Goal: Information Seeking & Learning: Learn about a topic

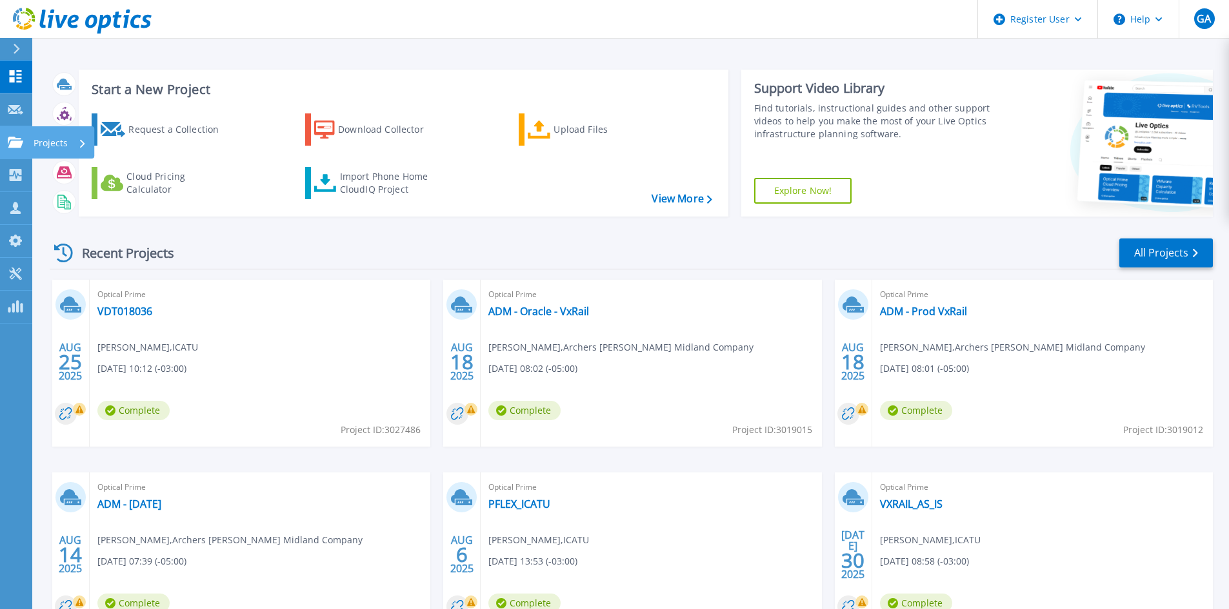
click at [20, 135] on link "Projects Projects" at bounding box center [16, 142] width 32 height 33
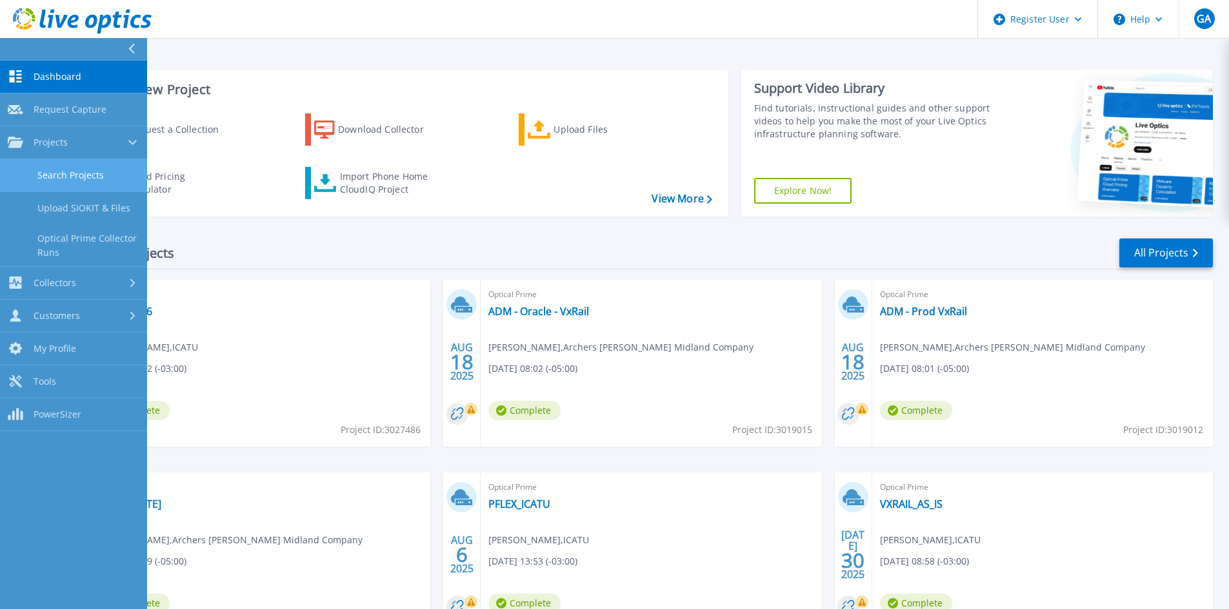
click at [63, 171] on link "Search Projects" at bounding box center [73, 175] width 147 height 33
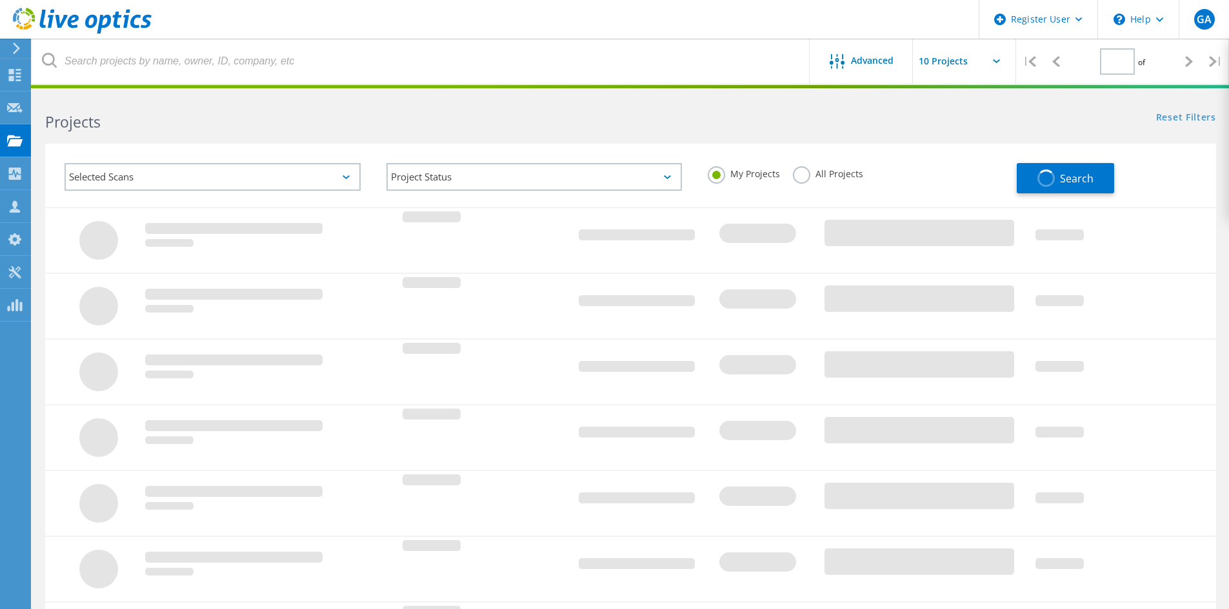
type input "2"
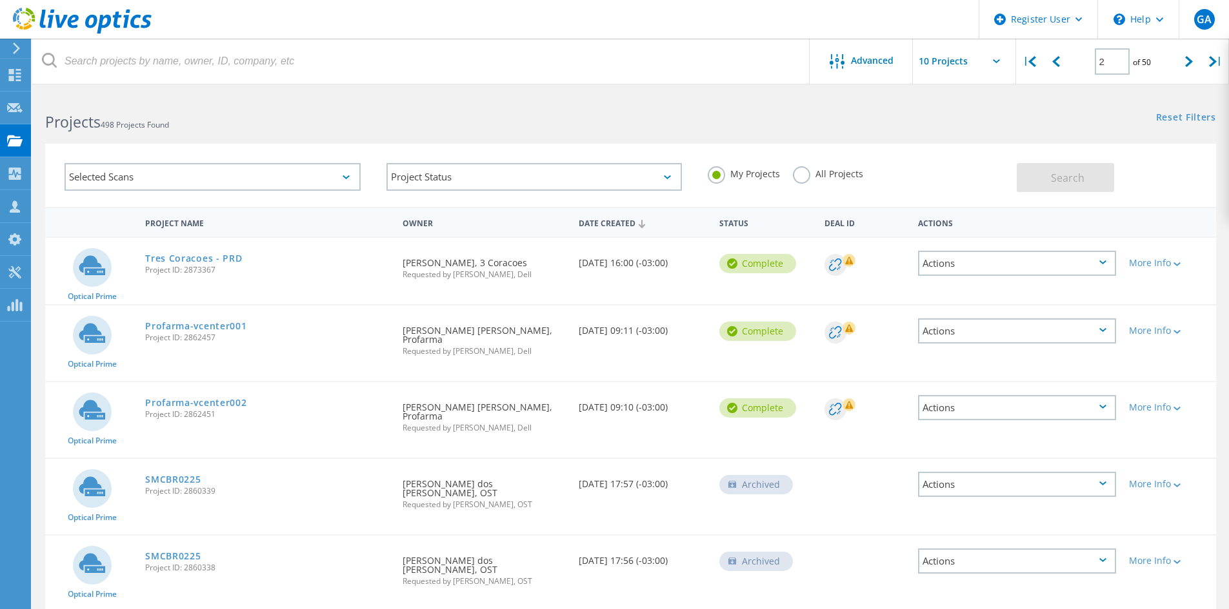
click at [804, 178] on label "All Projects" at bounding box center [828, 172] width 70 height 12
click at [0, 0] on input "All Projects" at bounding box center [0, 0] width 0 height 0
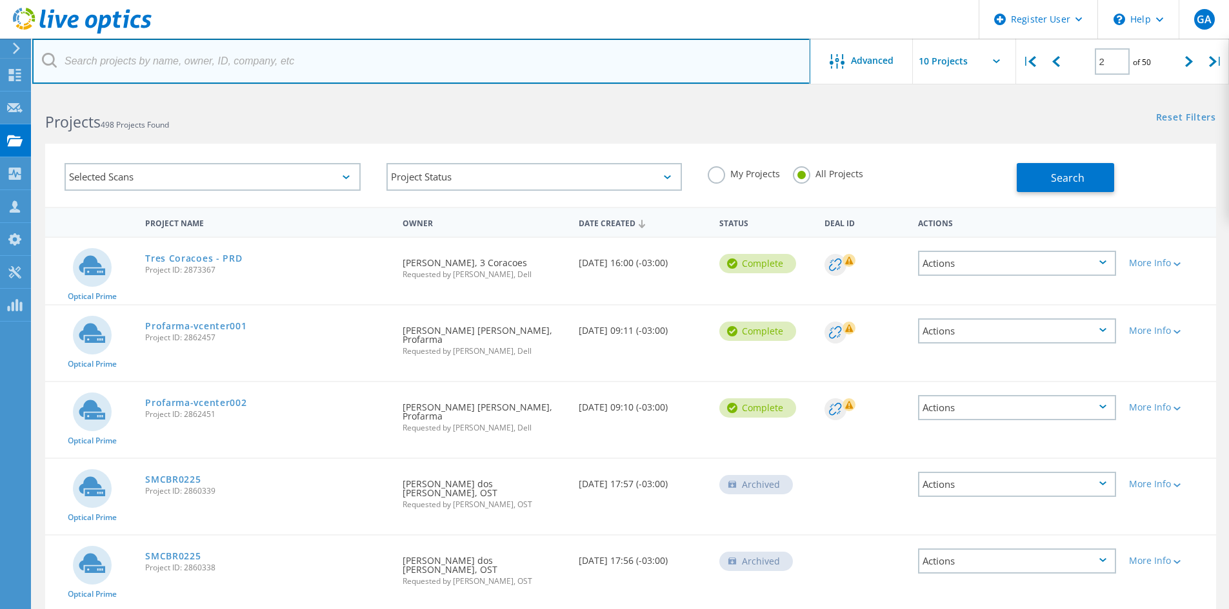
click at [653, 60] on input "text" at bounding box center [421, 61] width 778 height 45
type input "icatu"
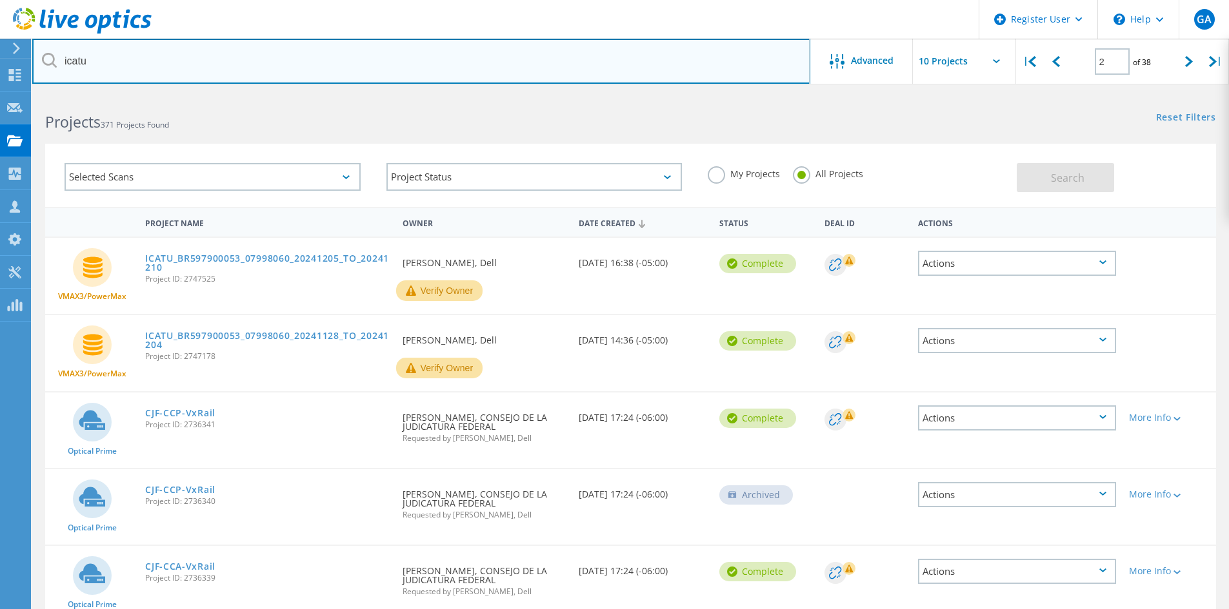
click at [657, 57] on input "icatu" at bounding box center [421, 61] width 778 height 45
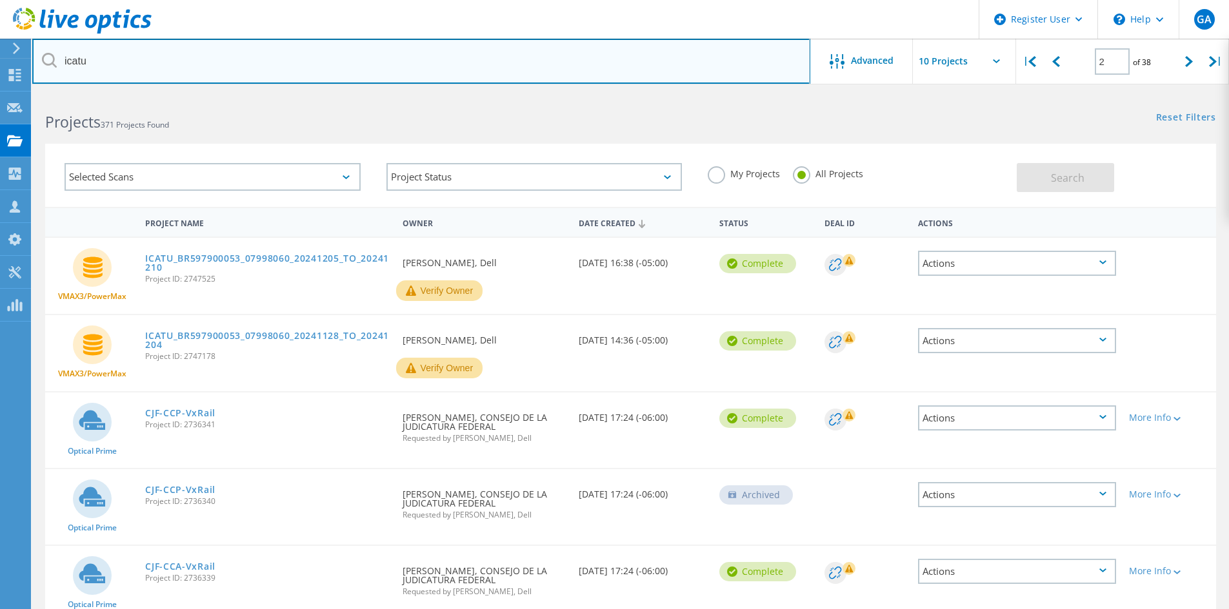
click at [657, 57] on input "icatu" at bounding box center [421, 61] width 778 height 45
click at [658, 54] on input "icatu" at bounding box center [421, 61] width 778 height 45
drag, startPoint x: 658, startPoint y: 54, endPoint x: 642, endPoint y: 131, distance: 78.4
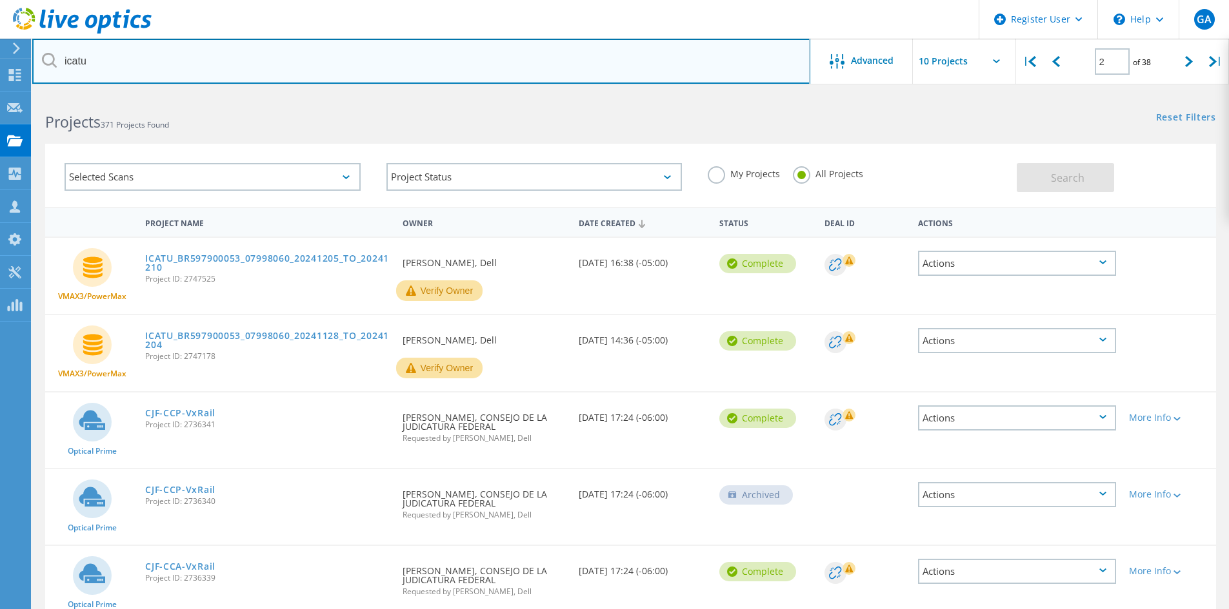
click at [642, 131] on lo-project-search-form "icatu Advanced | 2 of 38 | Email Address Project Name Company Date Created Proj…" at bounding box center [630, 151] width 1196 height 114
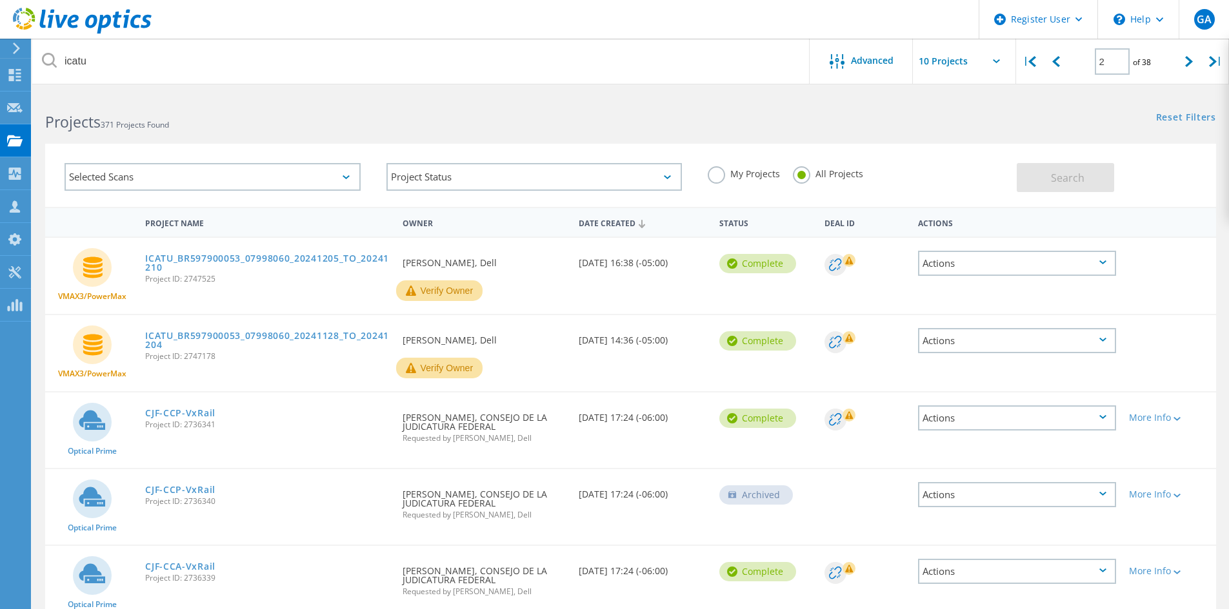
drag, startPoint x: 642, startPoint y: 131, endPoint x: 637, endPoint y: 126, distance: 7.4
click at [637, 126] on lo-project-search-form "icatu Advanced | 2 of 38 | Email Address Project Name Company Date Created Proj…" at bounding box center [630, 151] width 1196 height 114
click at [38, 11] on icon at bounding box center [82, 21] width 139 height 26
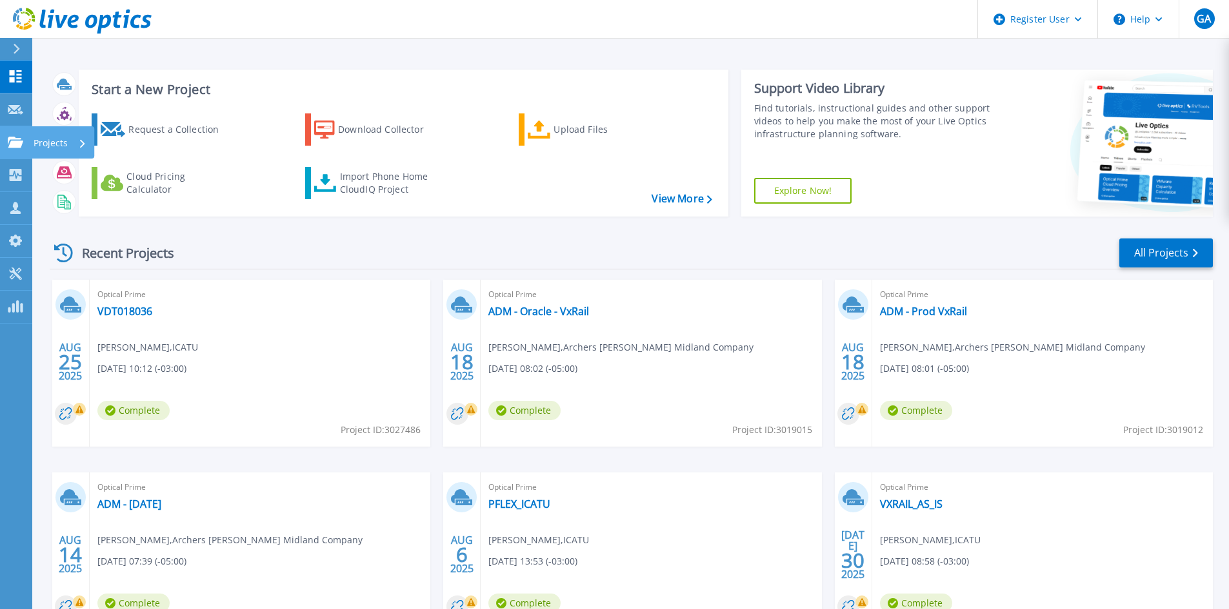
click at [15, 143] on icon at bounding box center [15, 142] width 15 height 11
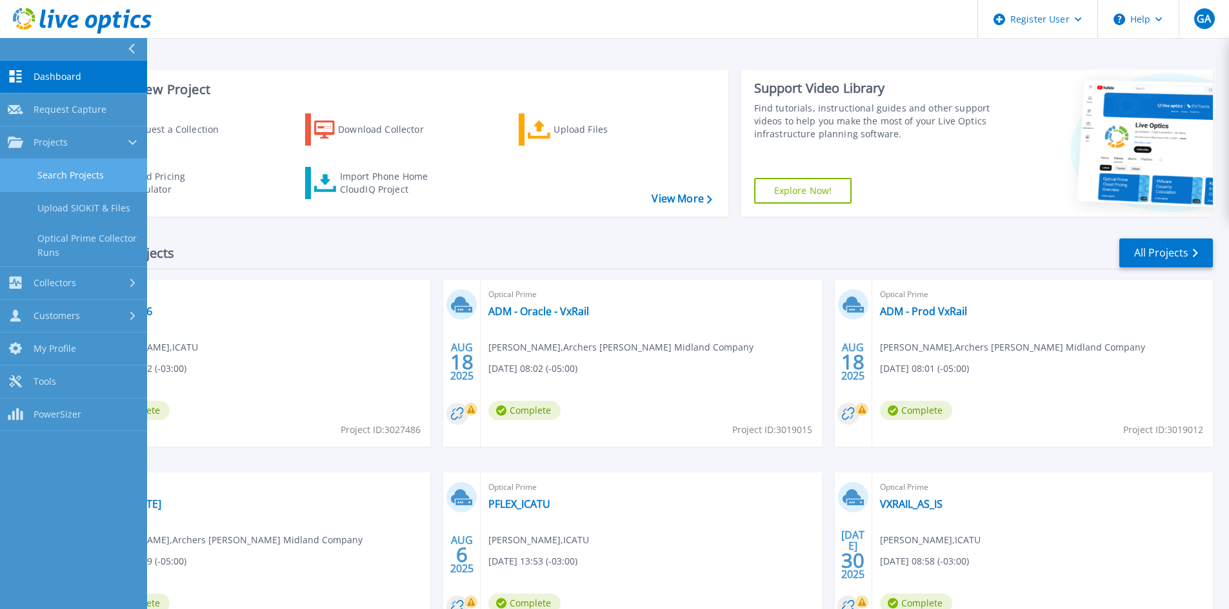
click at [75, 175] on link "Search Projects" at bounding box center [73, 175] width 147 height 33
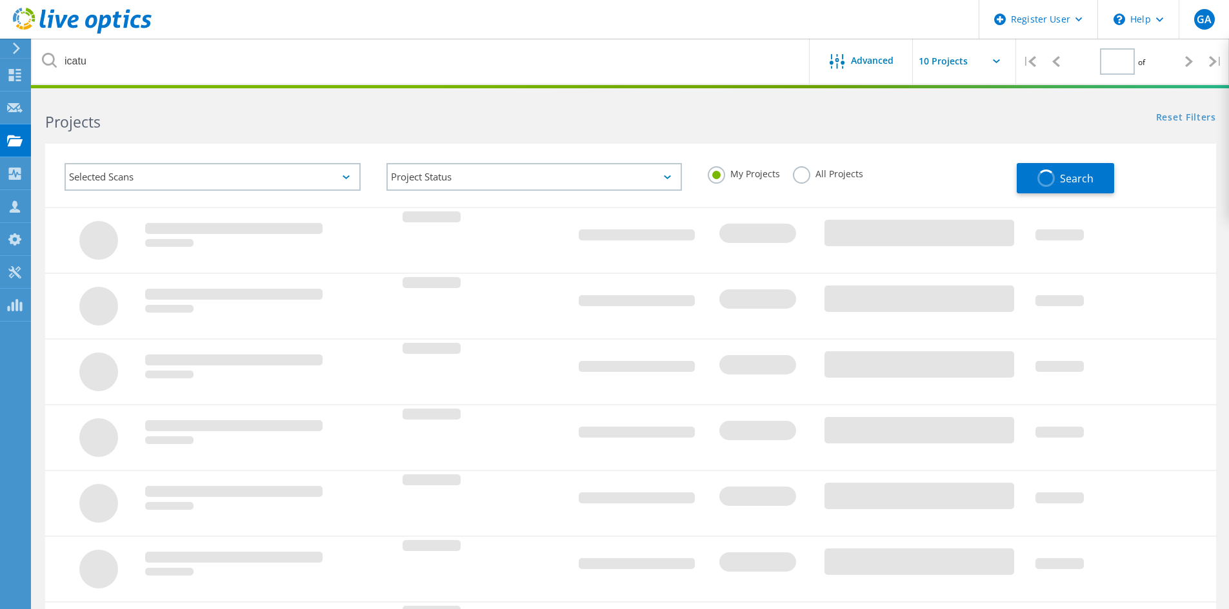
type input "2"
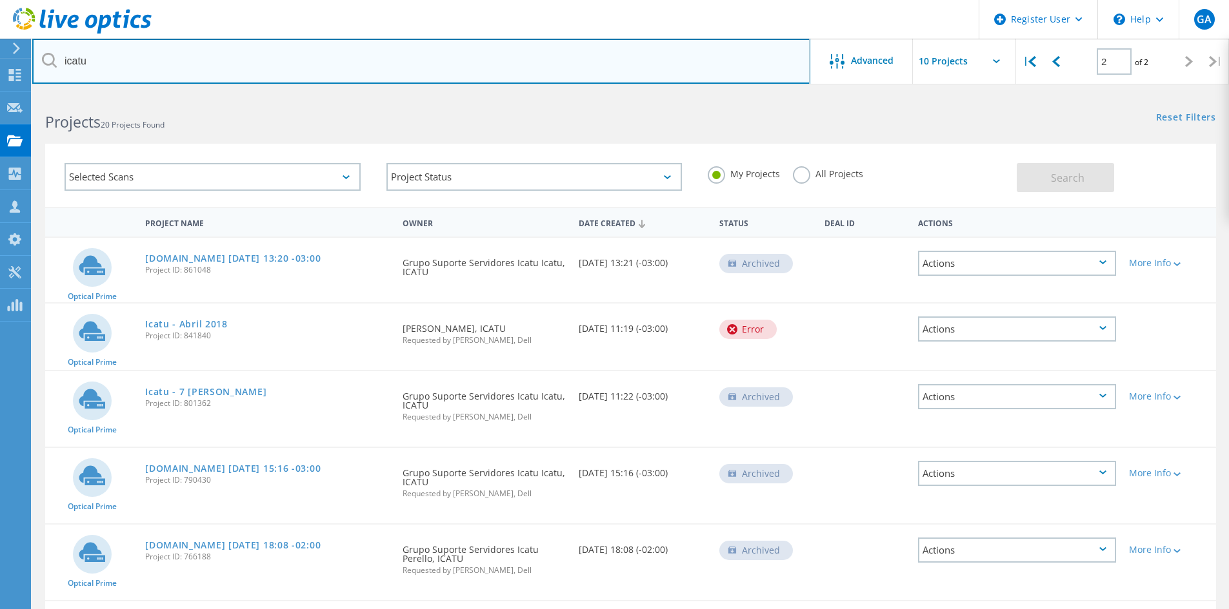
click at [230, 69] on input "icatu" at bounding box center [421, 61] width 778 height 45
click at [228, 69] on input "icatu" at bounding box center [421, 61] width 778 height 45
paste input "2995790"
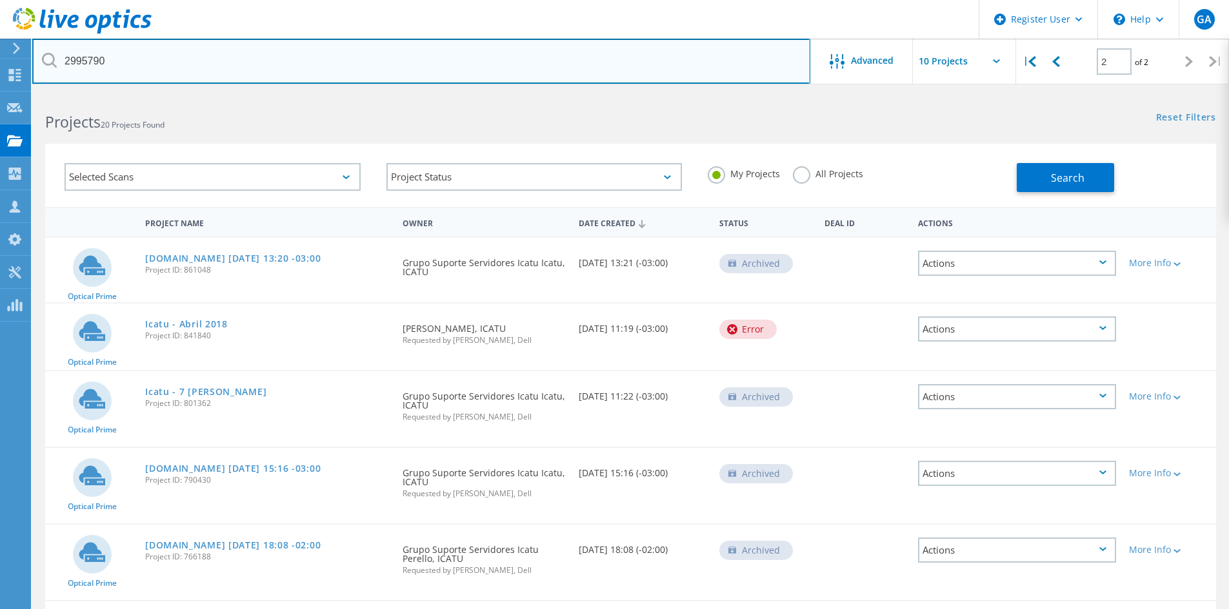
type input "2995790"
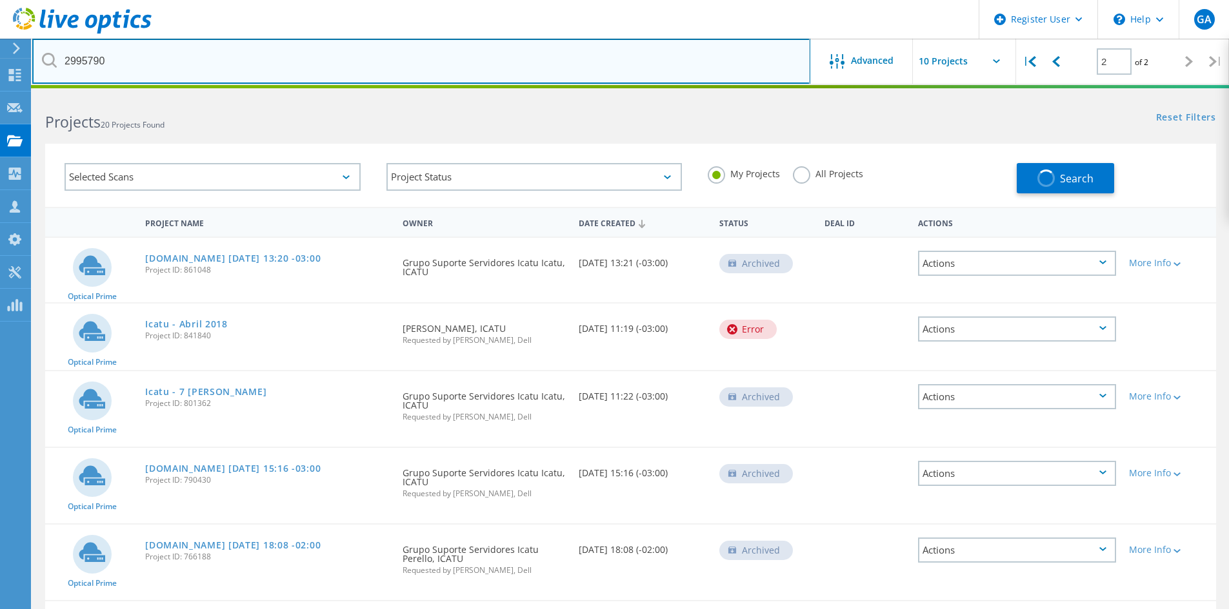
type input "1"
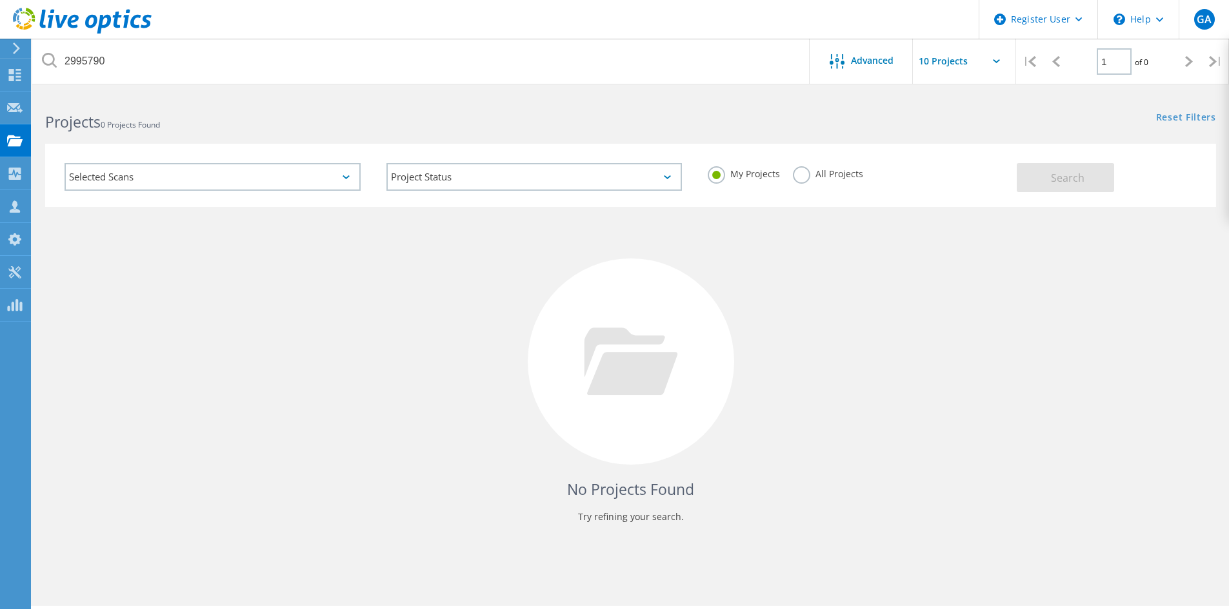
click at [797, 178] on label "All Projects" at bounding box center [828, 172] width 70 height 12
click at [0, 0] on input "All Projects" at bounding box center [0, 0] width 0 height 0
click at [1051, 179] on span "Search" at bounding box center [1068, 178] width 34 height 14
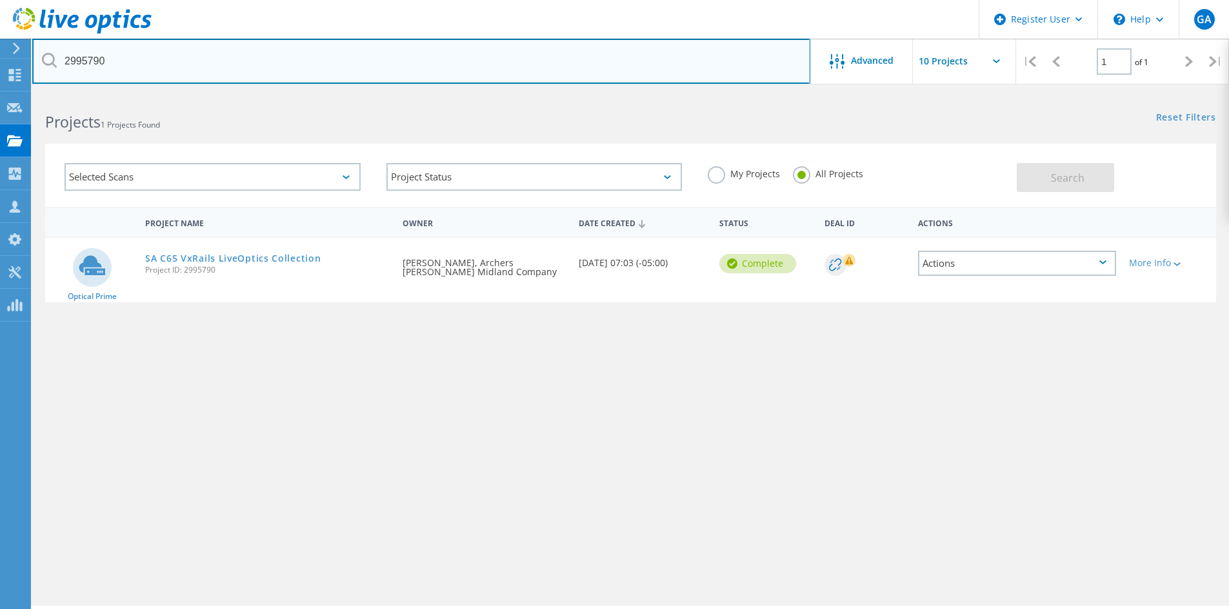
click at [123, 59] on input "2995790" at bounding box center [421, 61] width 778 height 45
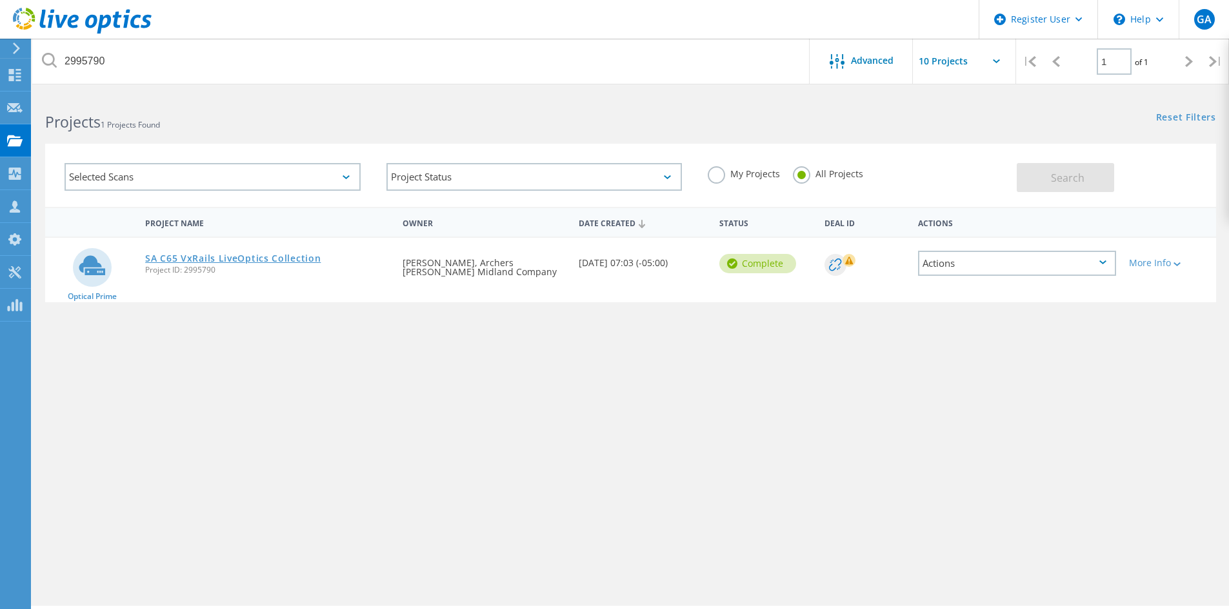
click at [278, 262] on link "SA C65 VxRails LiveOptics Collection" at bounding box center [232, 258] width 175 height 9
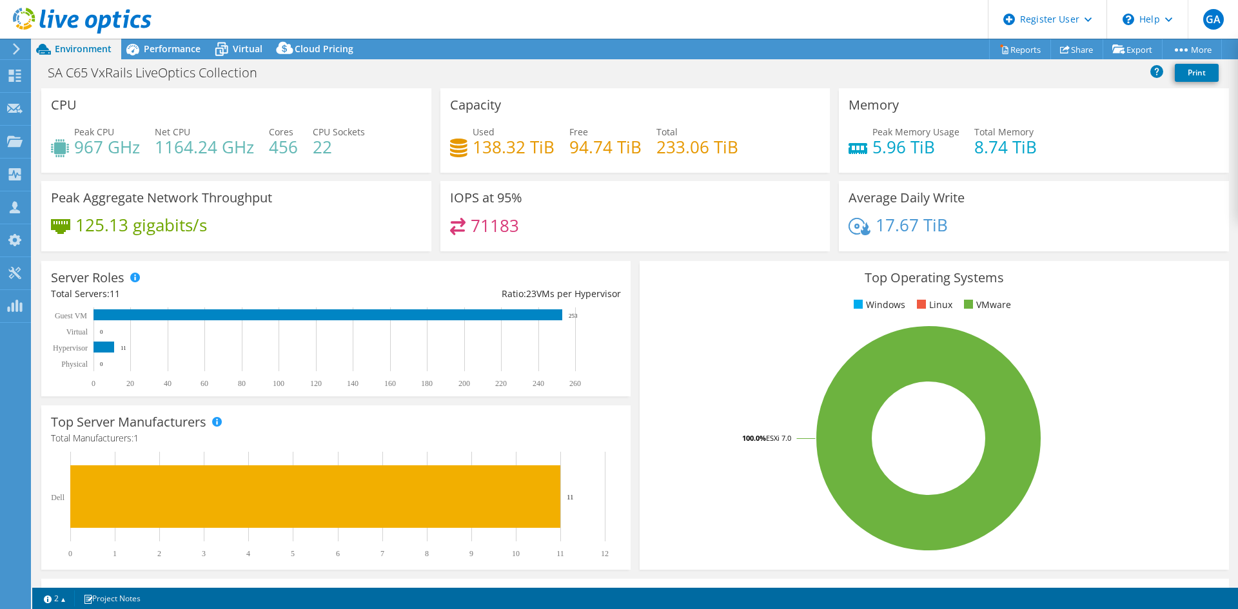
select select "USD"
click at [175, 45] on span "Performance" at bounding box center [172, 49] width 57 height 12
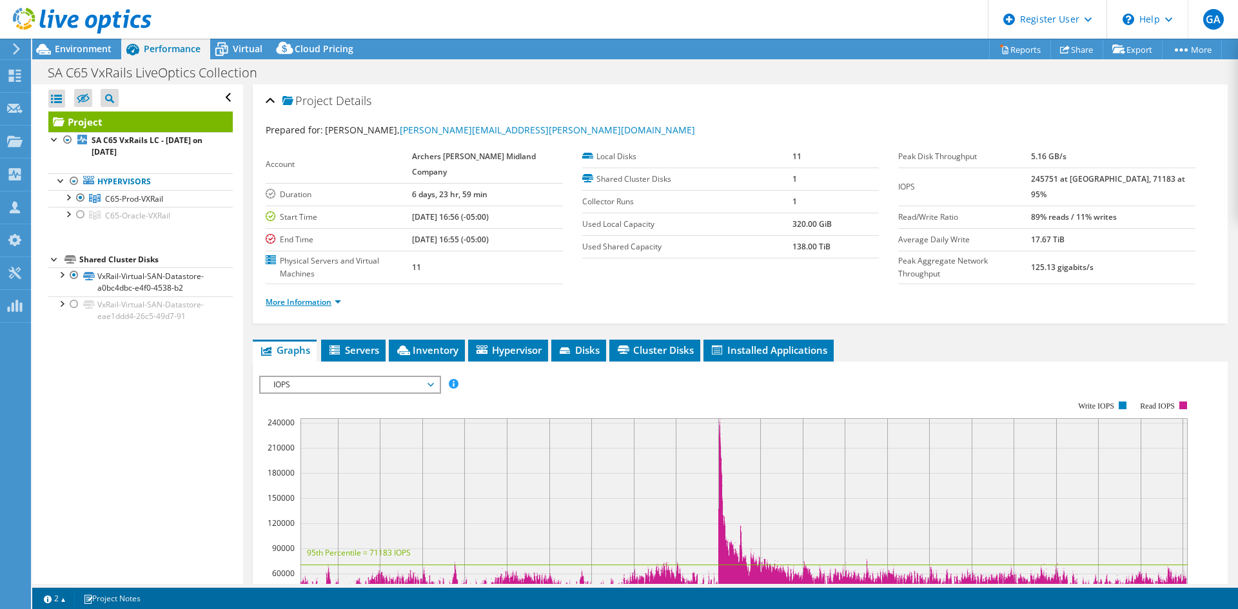
click at [333, 297] on link "More Information" at bounding box center [303, 302] width 75 height 11
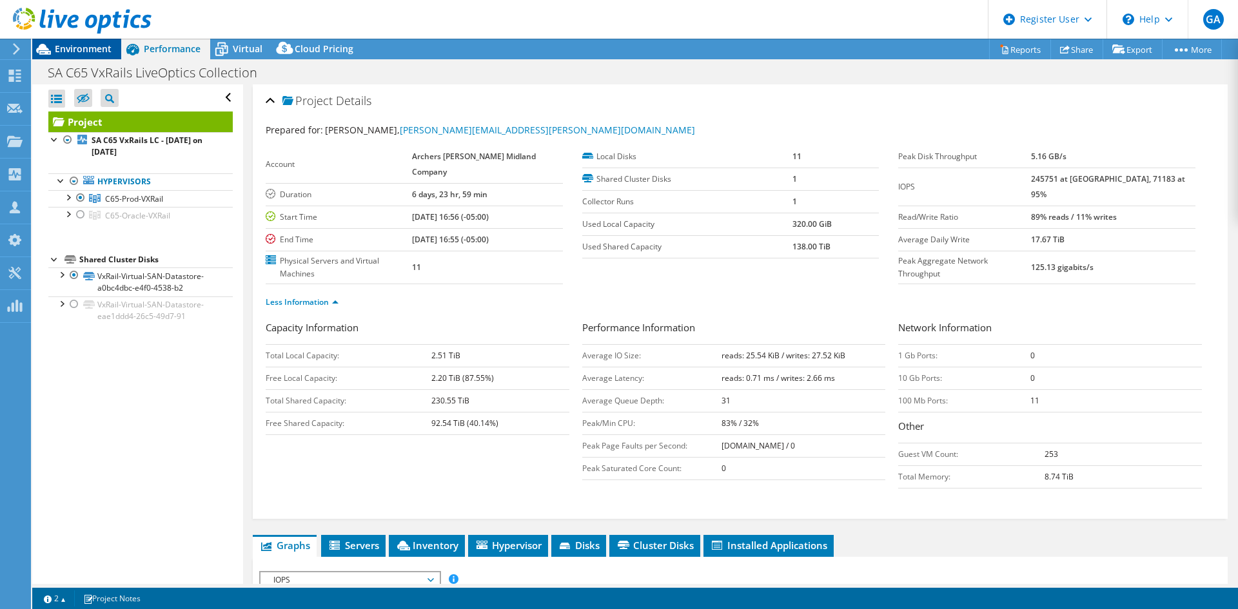
click at [68, 48] on span "Environment" at bounding box center [83, 49] width 57 height 12
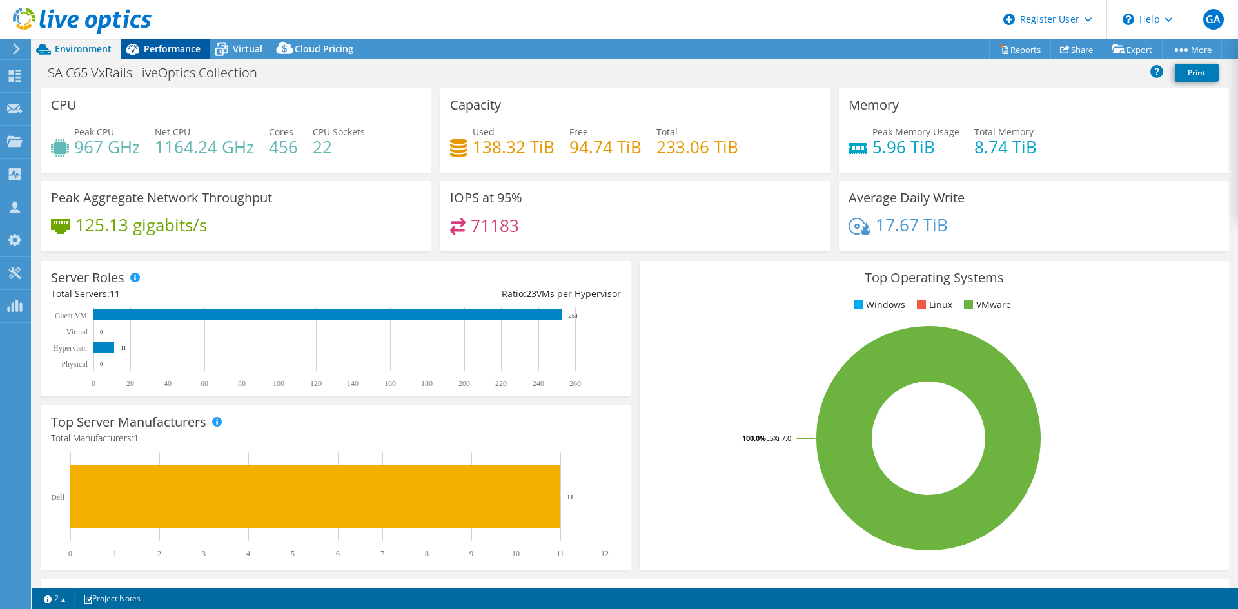
click at [159, 43] on span "Performance" at bounding box center [172, 49] width 57 height 12
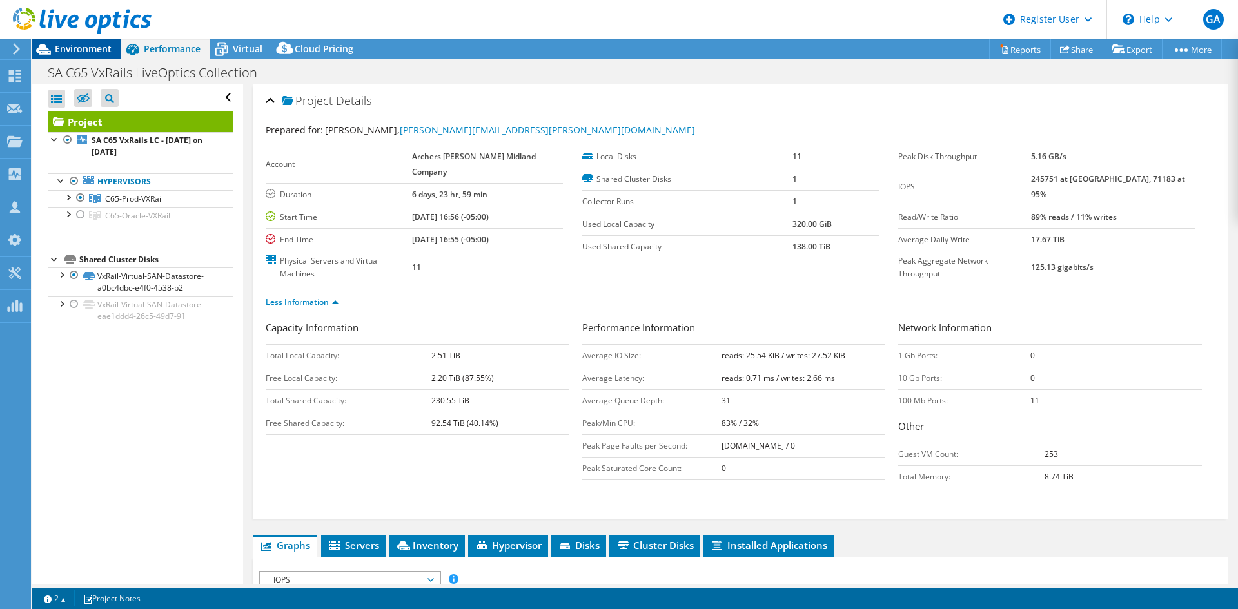
click at [83, 51] on span "Environment" at bounding box center [83, 49] width 57 height 12
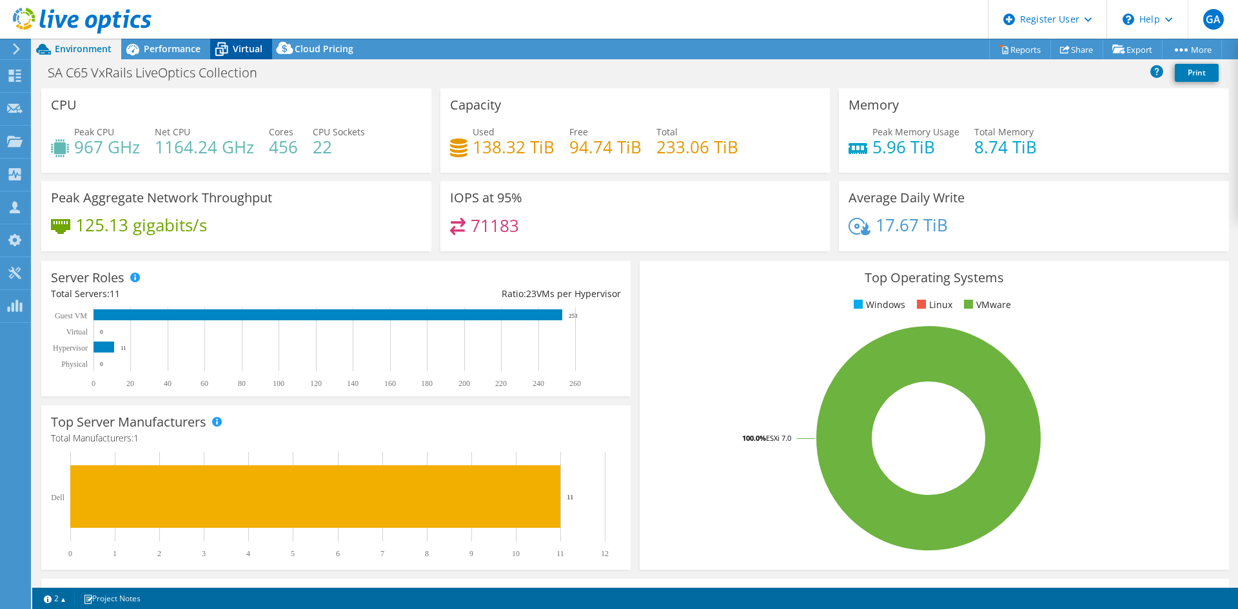
click at [239, 54] on span "Virtual" at bounding box center [248, 49] width 30 height 12
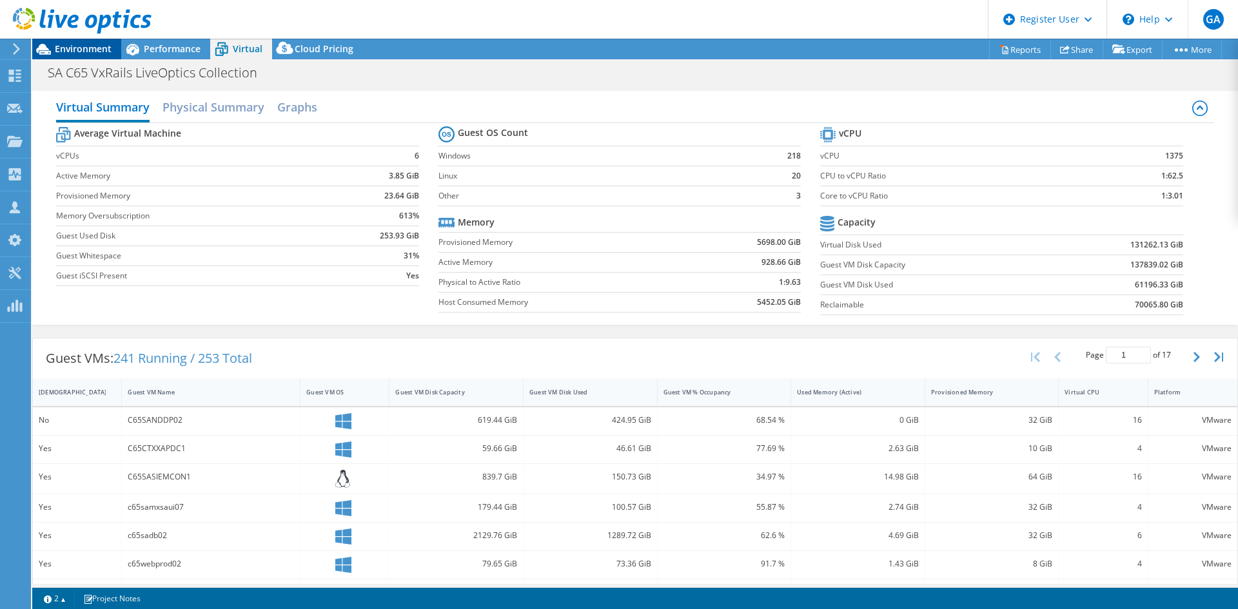
click at [98, 53] on span "Environment" at bounding box center [83, 49] width 57 height 12
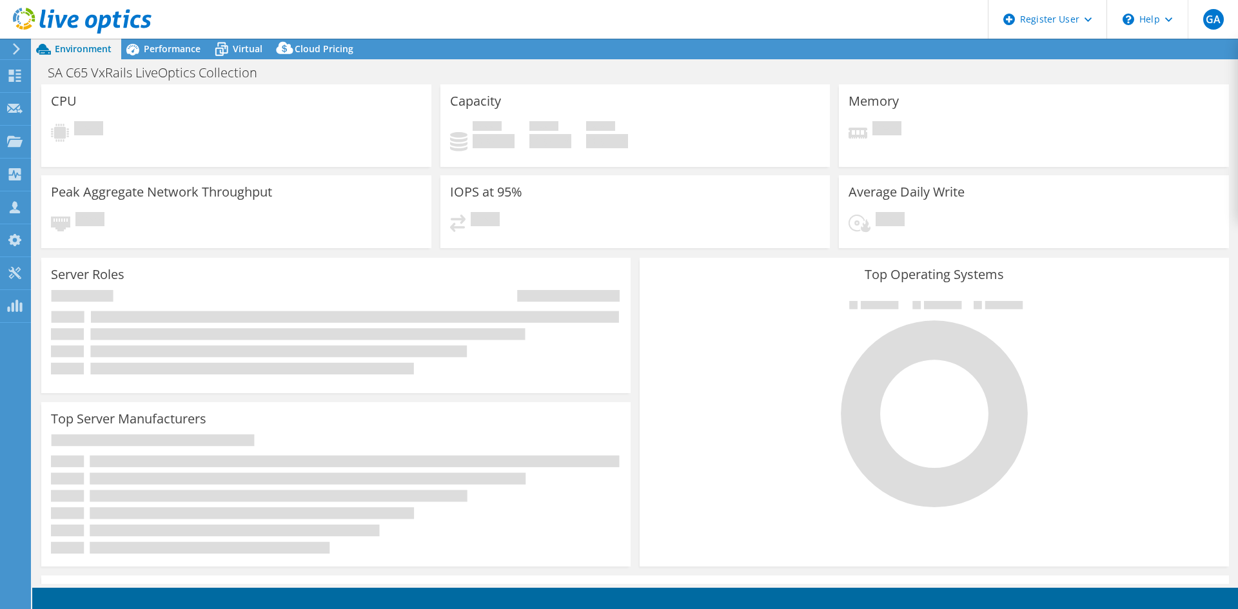
select select "USD"
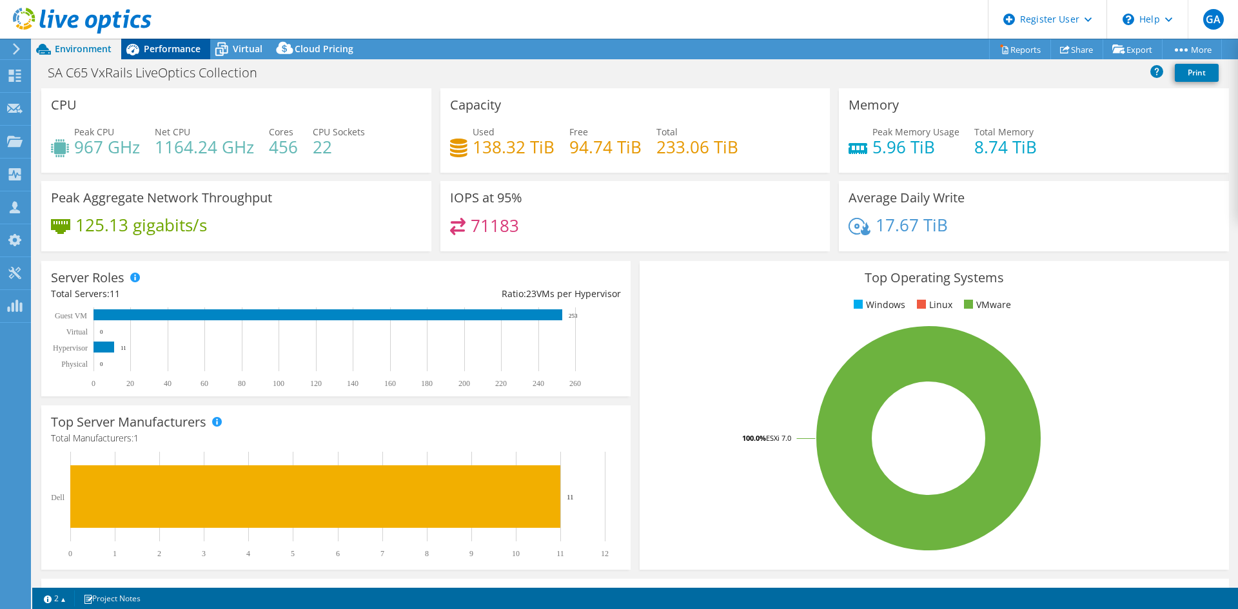
click at [183, 55] on div "Performance" at bounding box center [165, 49] width 89 height 21
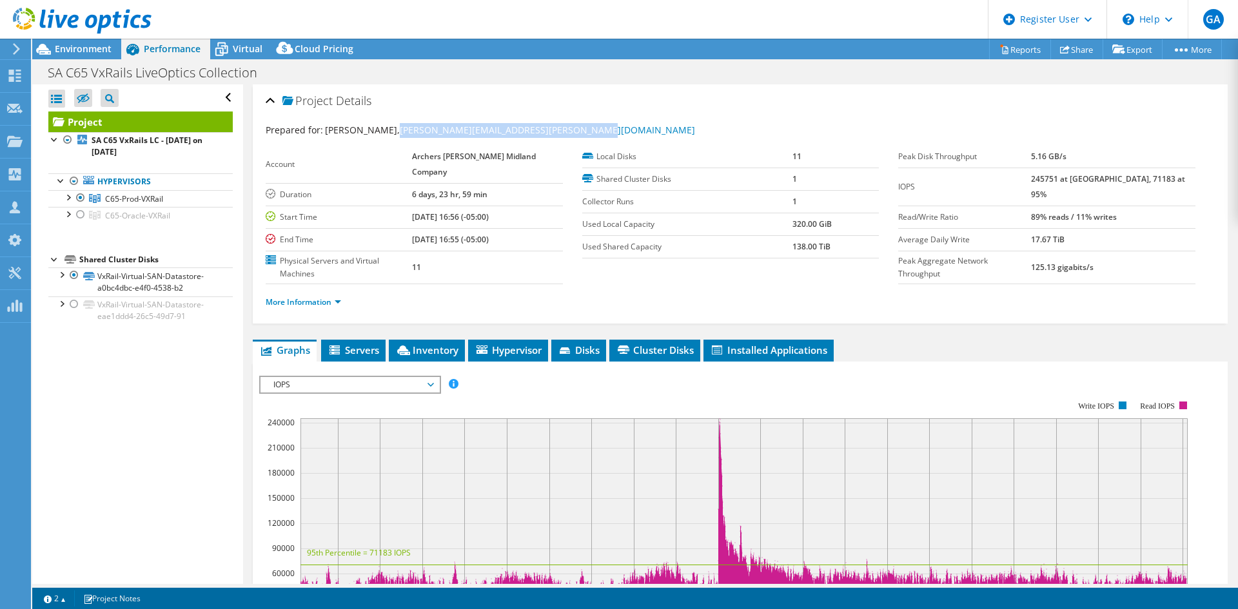
drag, startPoint x: 649, startPoint y: 130, endPoint x: 425, endPoint y: 136, distance: 223.9
click at [425, 136] on div "Prepared for: RajaShekhar Manepalli, rajashekhar.manepalli.contractor@adm.com" at bounding box center [740, 130] width 949 height 15
copy link "[PERSON_NAME][EMAIL_ADDRESS][PERSON_NAME][DOMAIN_NAME]"
click at [78, 14] on icon at bounding box center [82, 21] width 139 height 26
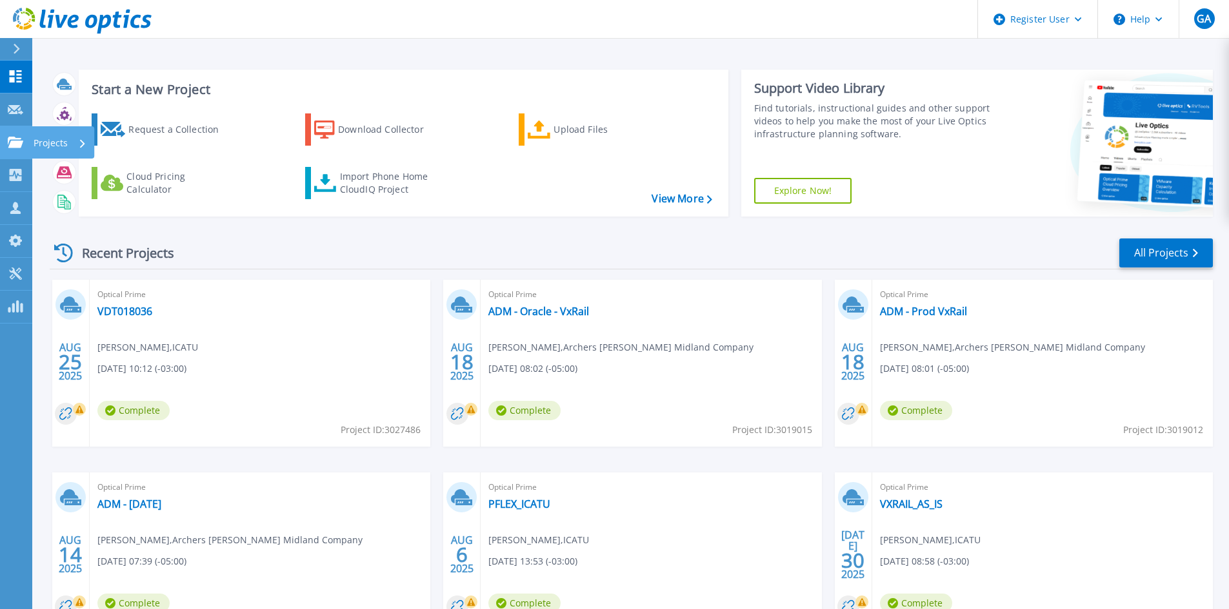
click at [16, 141] on icon at bounding box center [15, 142] width 15 height 11
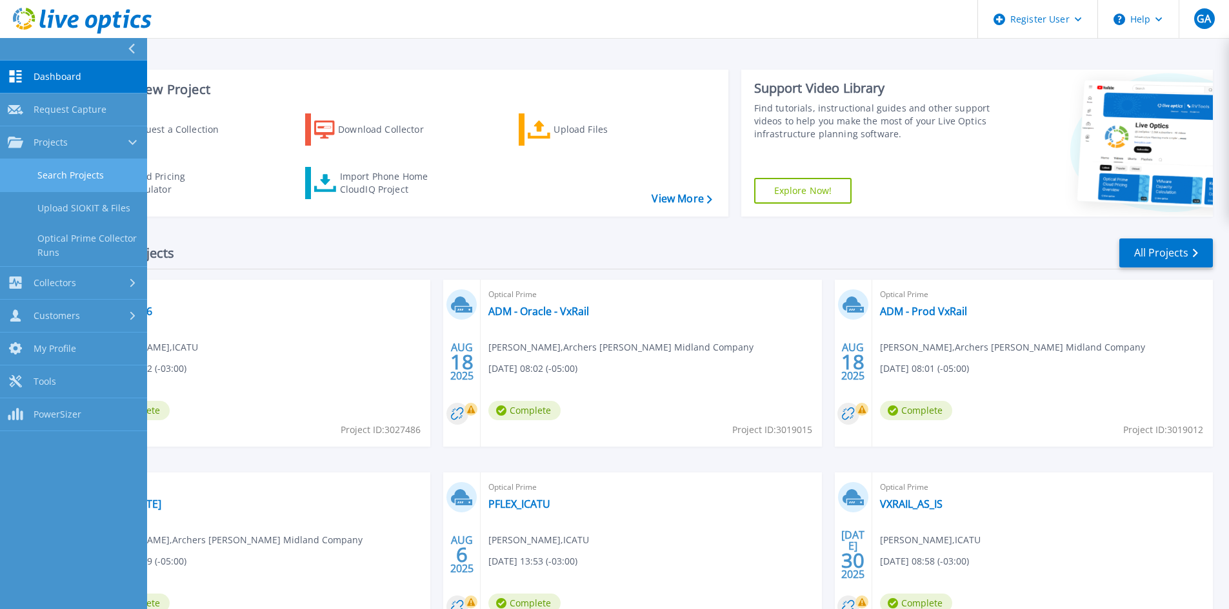
click at [45, 176] on link "Search Projects" at bounding box center [73, 175] width 147 height 33
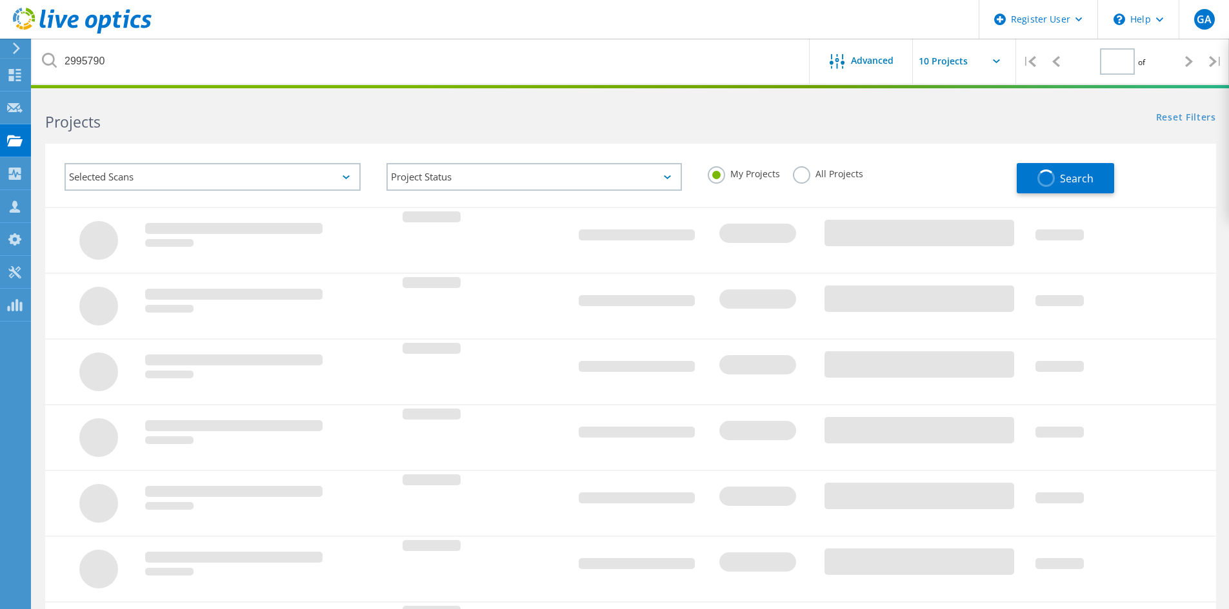
type input "1"
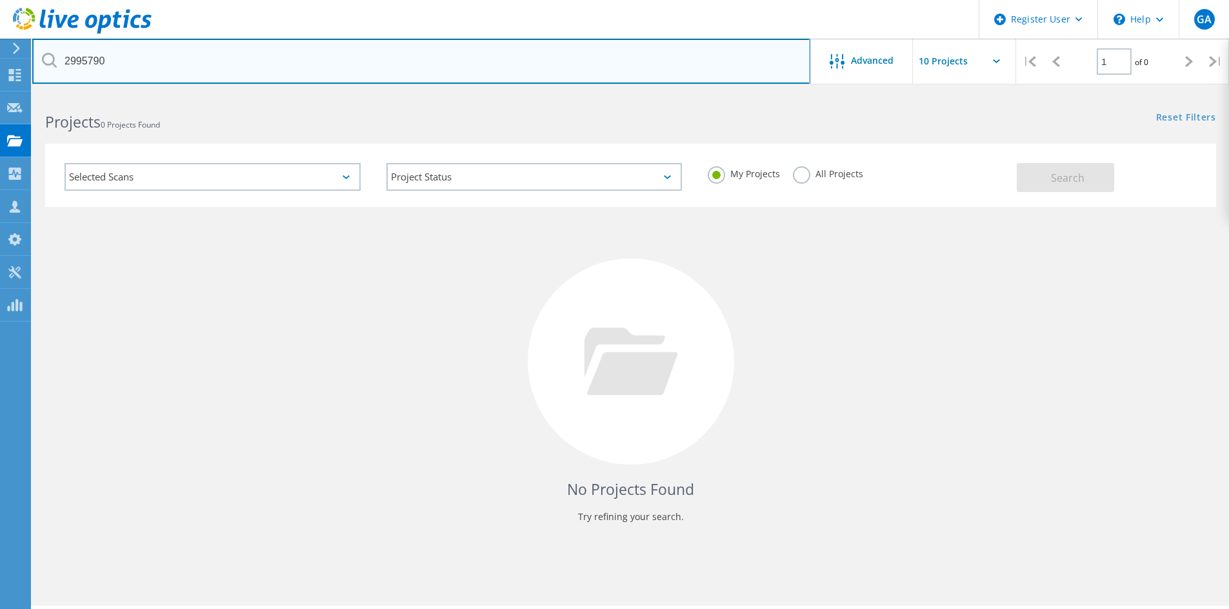
drag, startPoint x: 141, startPoint y: 66, endPoint x: 60, endPoint y: 57, distance: 81.1
click at [60, 57] on input "2995790" at bounding box center [421, 61] width 778 height 45
paste input "[PERSON_NAME][EMAIL_ADDRESS][PERSON_NAME][DOMAIN_NAME]"
type input "[PERSON_NAME][EMAIL_ADDRESS][PERSON_NAME][DOMAIN_NAME]"
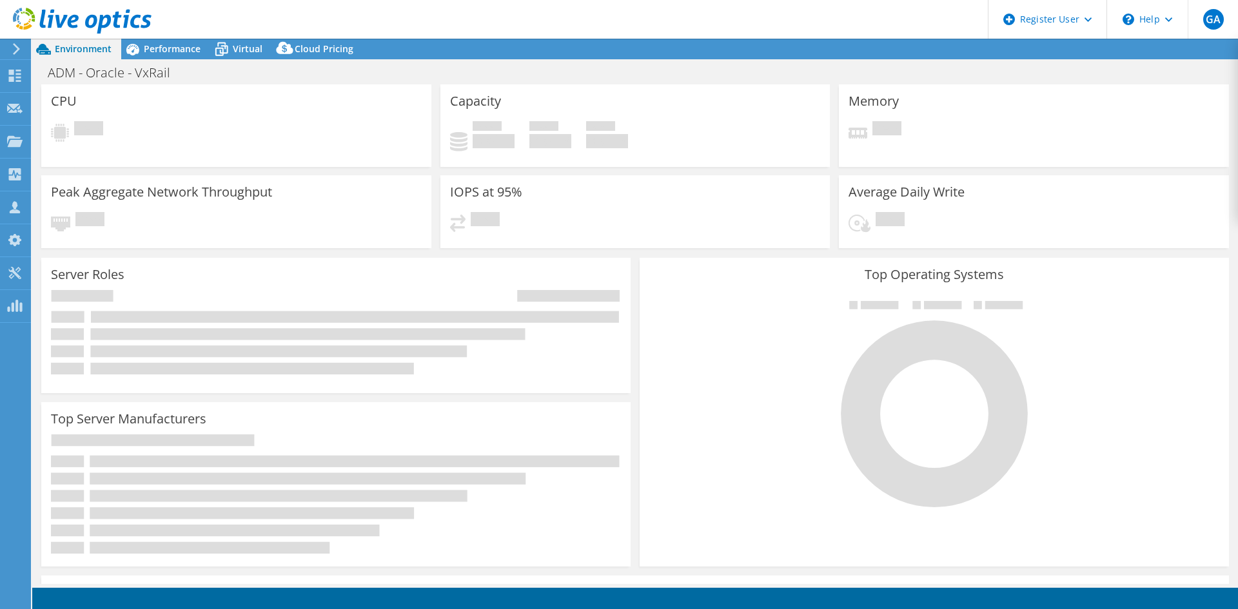
select select "USD"
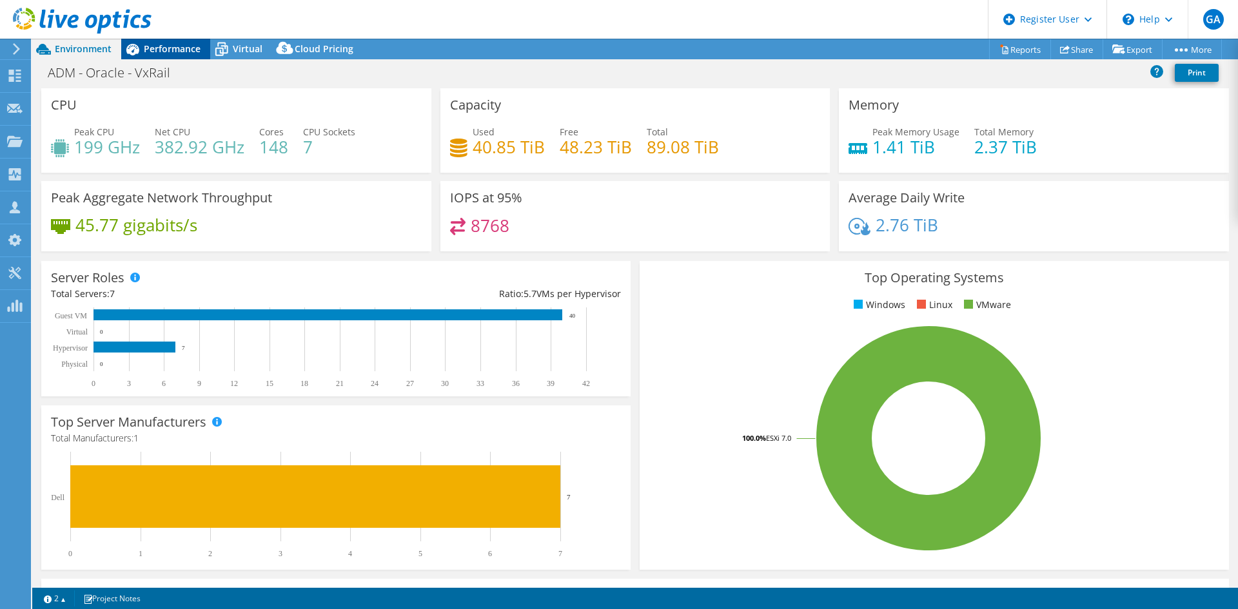
click at [183, 50] on span "Performance" at bounding box center [172, 49] width 57 height 12
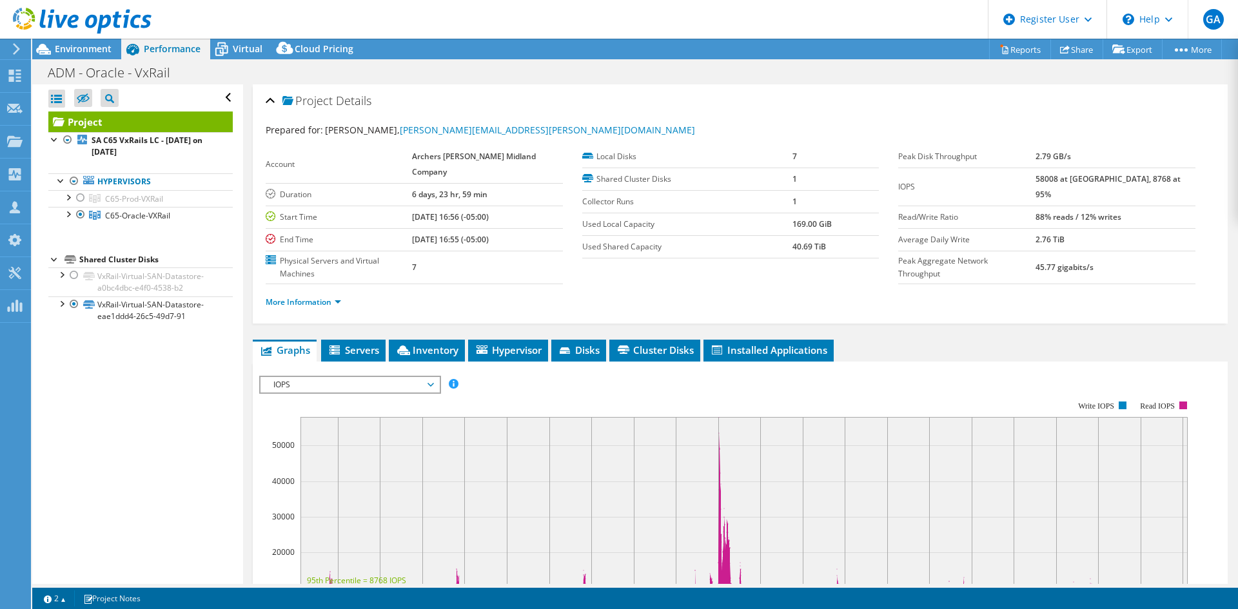
click at [99, 40] on div at bounding box center [76, 21] width 152 height 43
click at [103, 46] on span "Environment" at bounding box center [83, 49] width 57 height 12
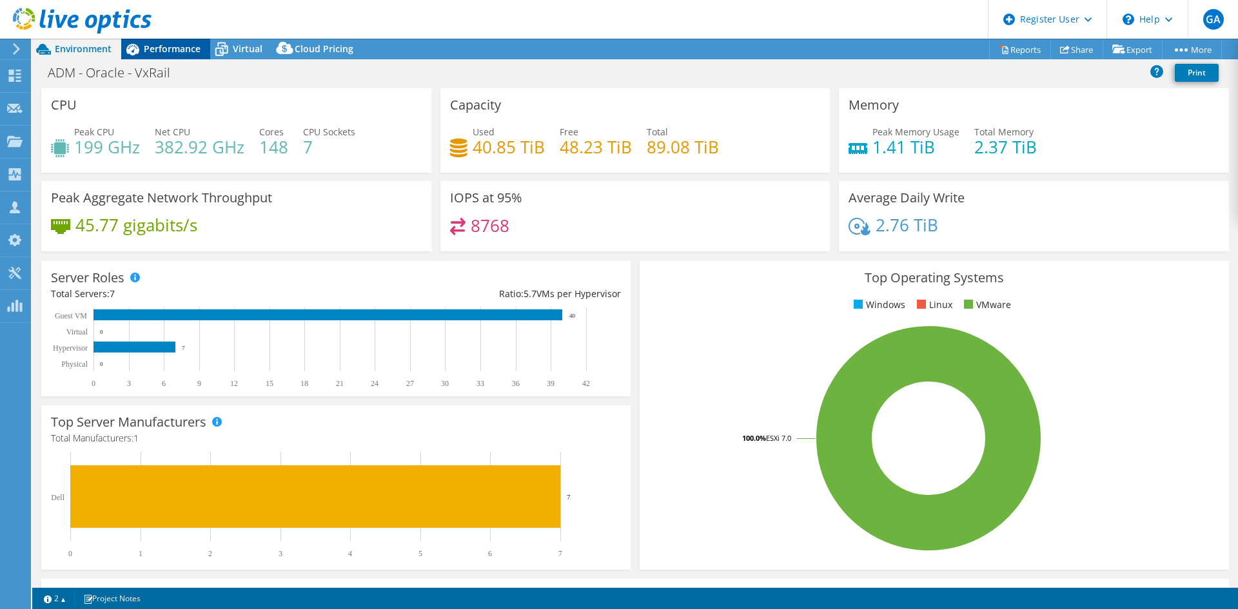
click at [183, 45] on span "Performance" at bounding box center [172, 49] width 57 height 12
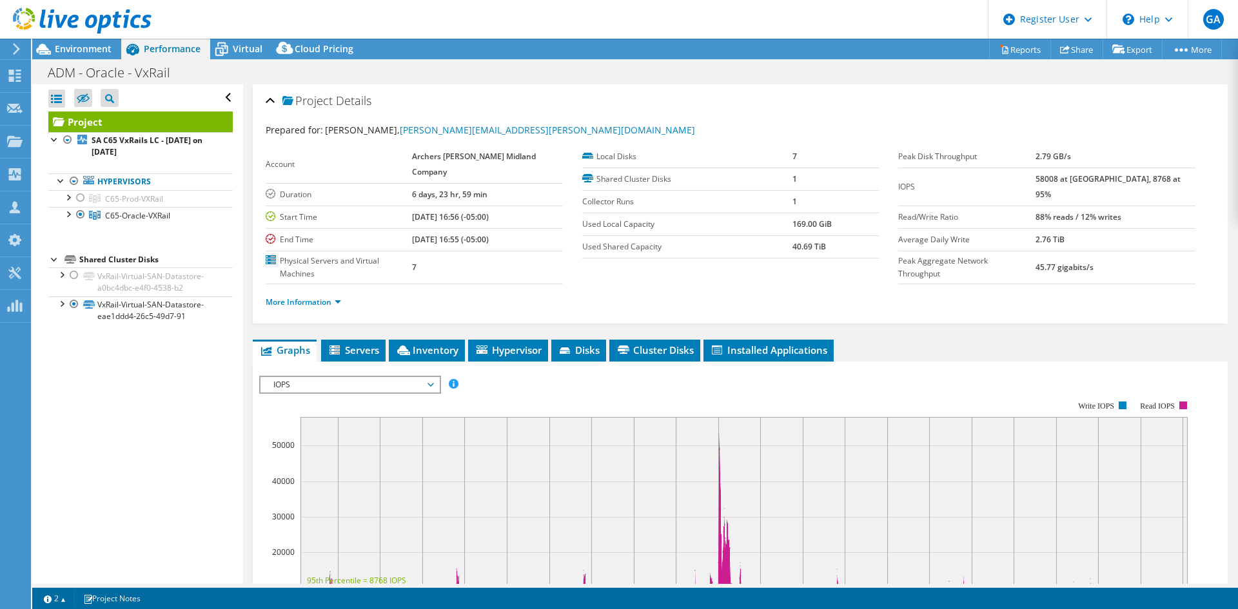
drag, startPoint x: 97, startPoint y: 48, endPoint x: 269, endPoint y: 102, distance: 179.9
click at [97, 48] on span "Environment" at bounding box center [83, 49] width 57 height 12
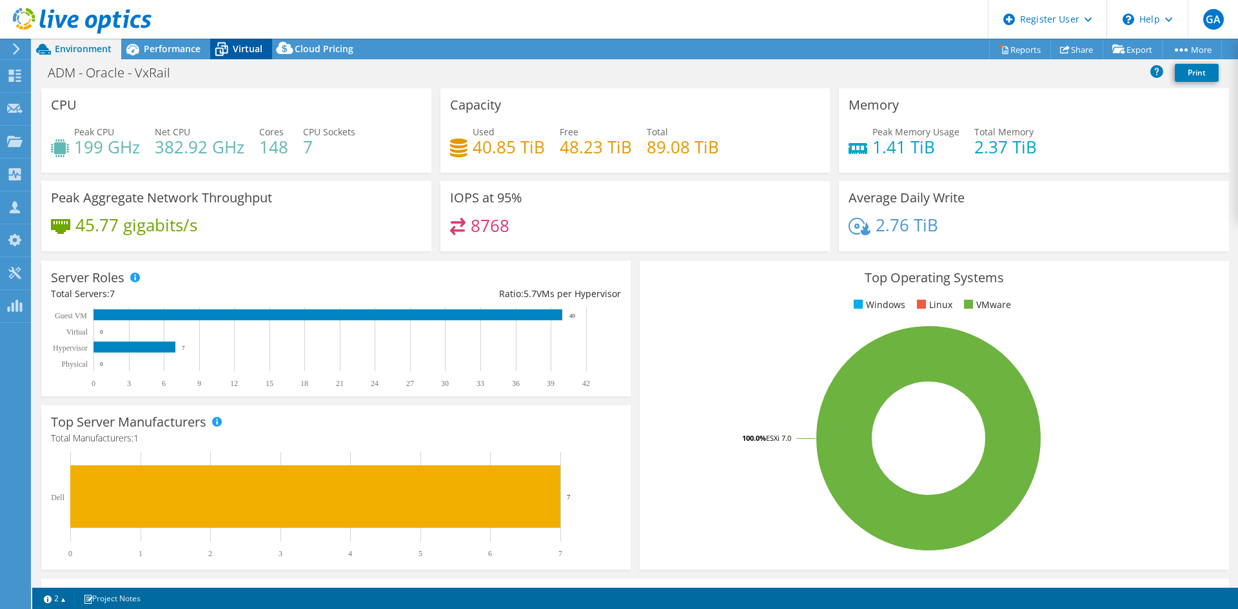
click at [244, 50] on span "Virtual" at bounding box center [248, 49] width 30 height 12
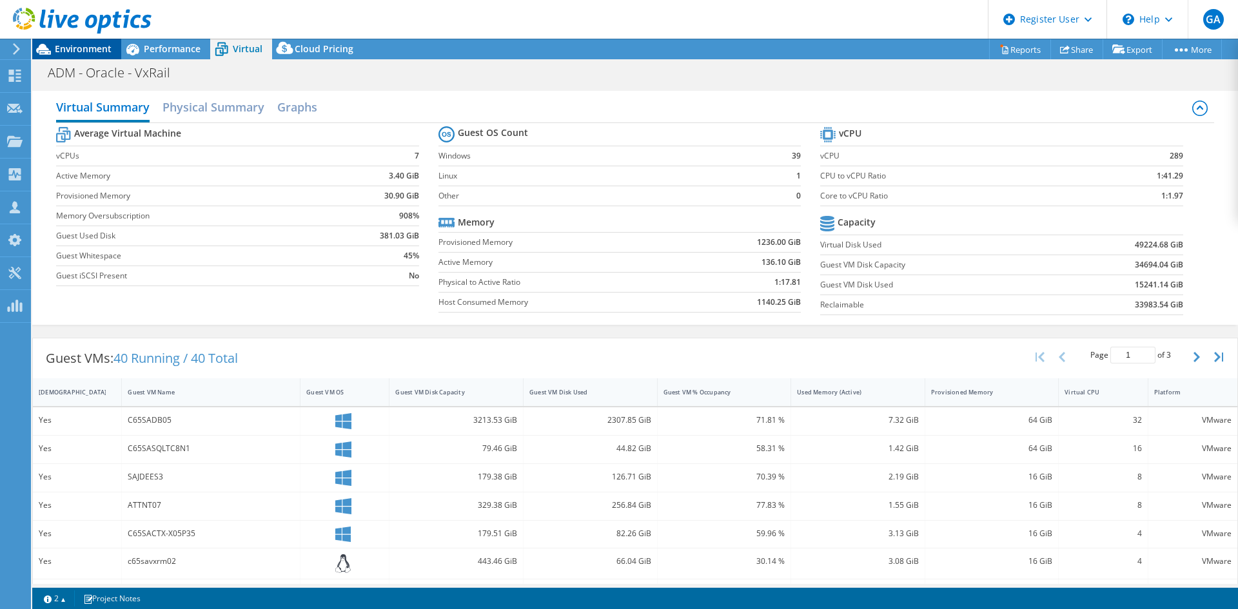
click at [97, 50] on span "Environment" at bounding box center [83, 49] width 57 height 12
